Goal: Task Accomplishment & Management: Manage account settings

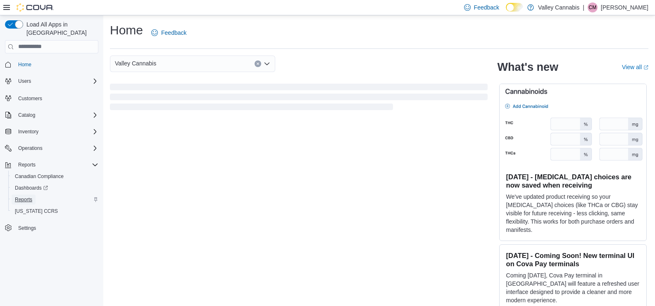
click at [27, 196] on span "Reports" at bounding box center [23, 199] width 17 height 7
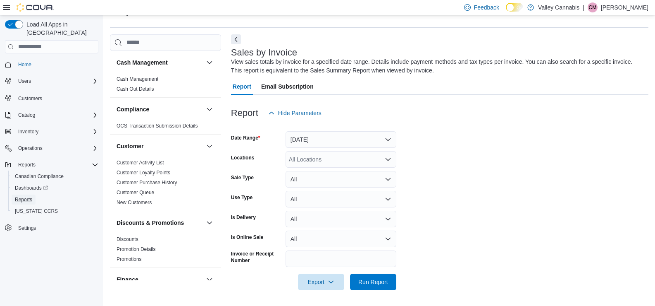
scroll to position [22, 0]
click at [391, 139] on button "[DATE]" at bounding box center [341, 138] width 111 height 17
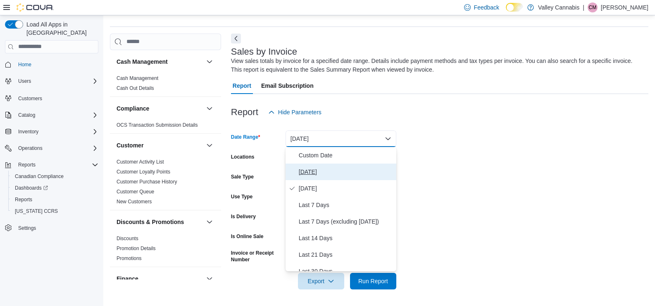
click at [310, 172] on span "[DATE]" at bounding box center [346, 172] width 94 height 10
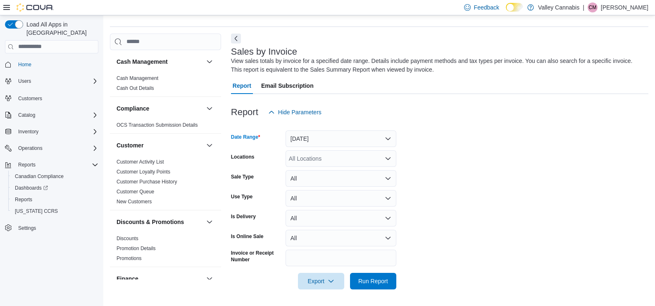
click at [387, 159] on icon "Open list of options" at bounding box center [388, 158] width 7 height 7
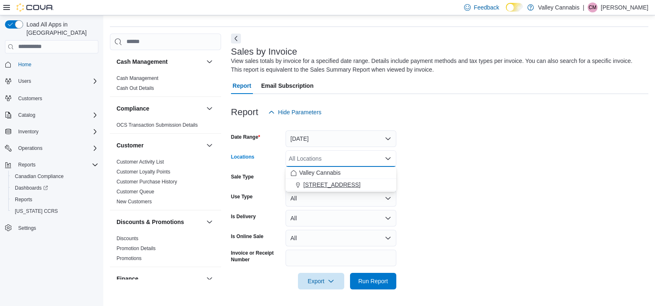
click at [321, 181] on span "[STREET_ADDRESS]" at bounding box center [331, 184] width 57 height 8
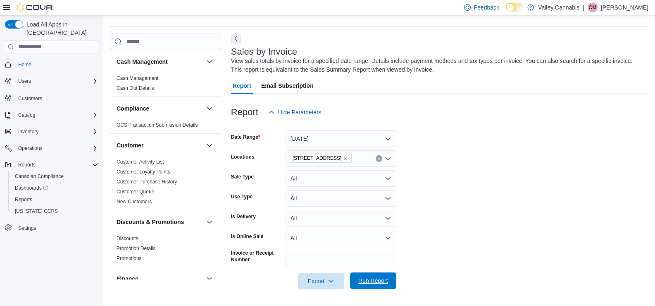
click at [375, 280] on span "Run Report" at bounding box center [373, 280] width 30 height 8
click at [365, 279] on span "Run Report" at bounding box center [373, 280] width 30 height 8
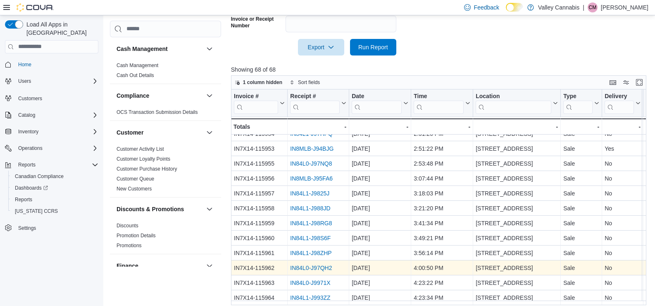
scroll to position [276, 0]
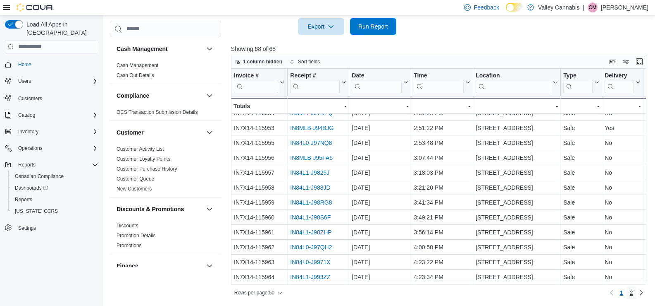
click at [633, 291] on span "2" at bounding box center [631, 292] width 3 height 8
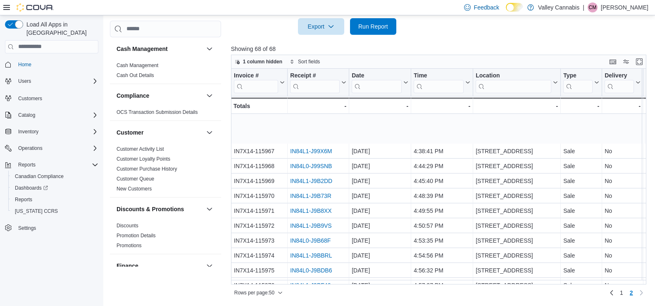
scroll to position [102, 0]
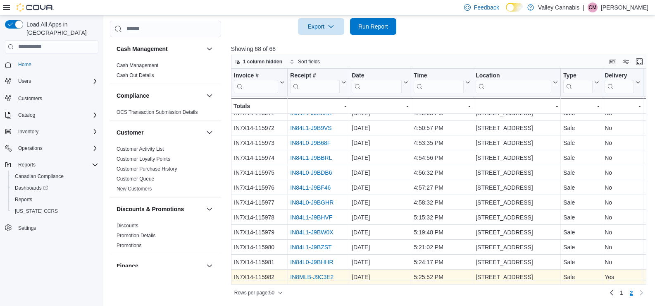
click at [324, 274] on link "IN8MLB-J9C3E2" at bounding box center [311, 276] width 43 height 7
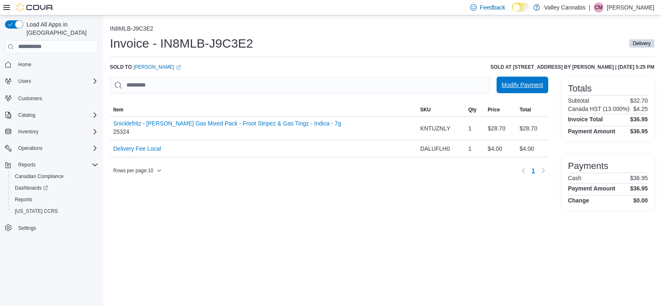
click at [521, 82] on span "Modify Payment" at bounding box center [522, 85] width 41 height 8
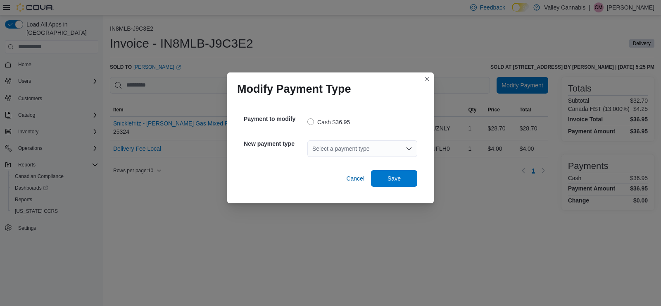
click at [411, 148] on icon "Open list of options" at bounding box center [409, 148] width 7 height 7
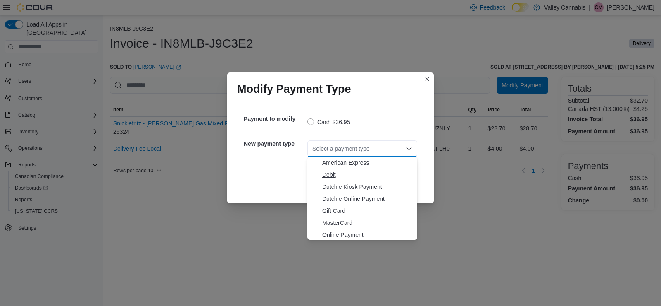
click at [333, 174] on span "Debit" at bounding box center [367, 174] width 90 height 8
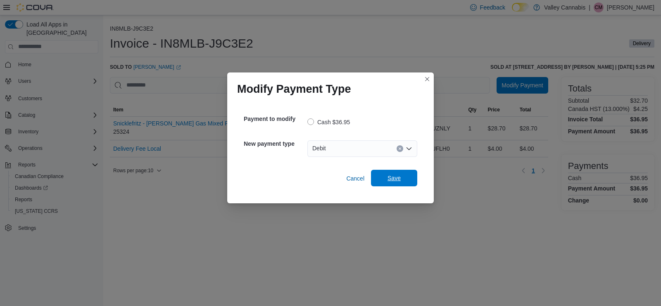
click at [397, 175] on span "Save" at bounding box center [394, 178] width 13 height 8
